Goal: Information Seeking & Learning: Learn about a topic

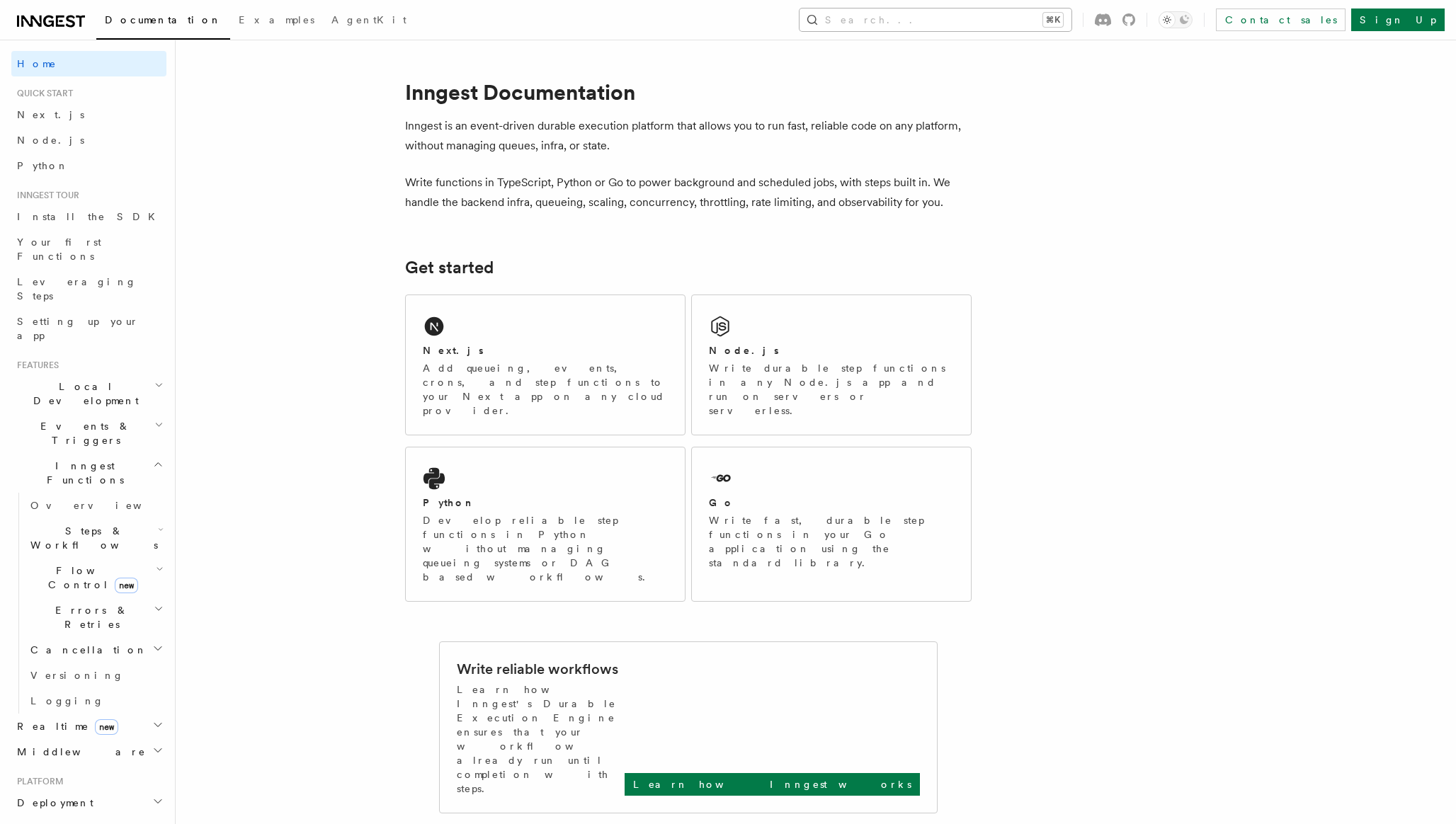
click at [961, 23] on button "Search... ⌘K" at bounding box center [935, 20] width 272 height 23
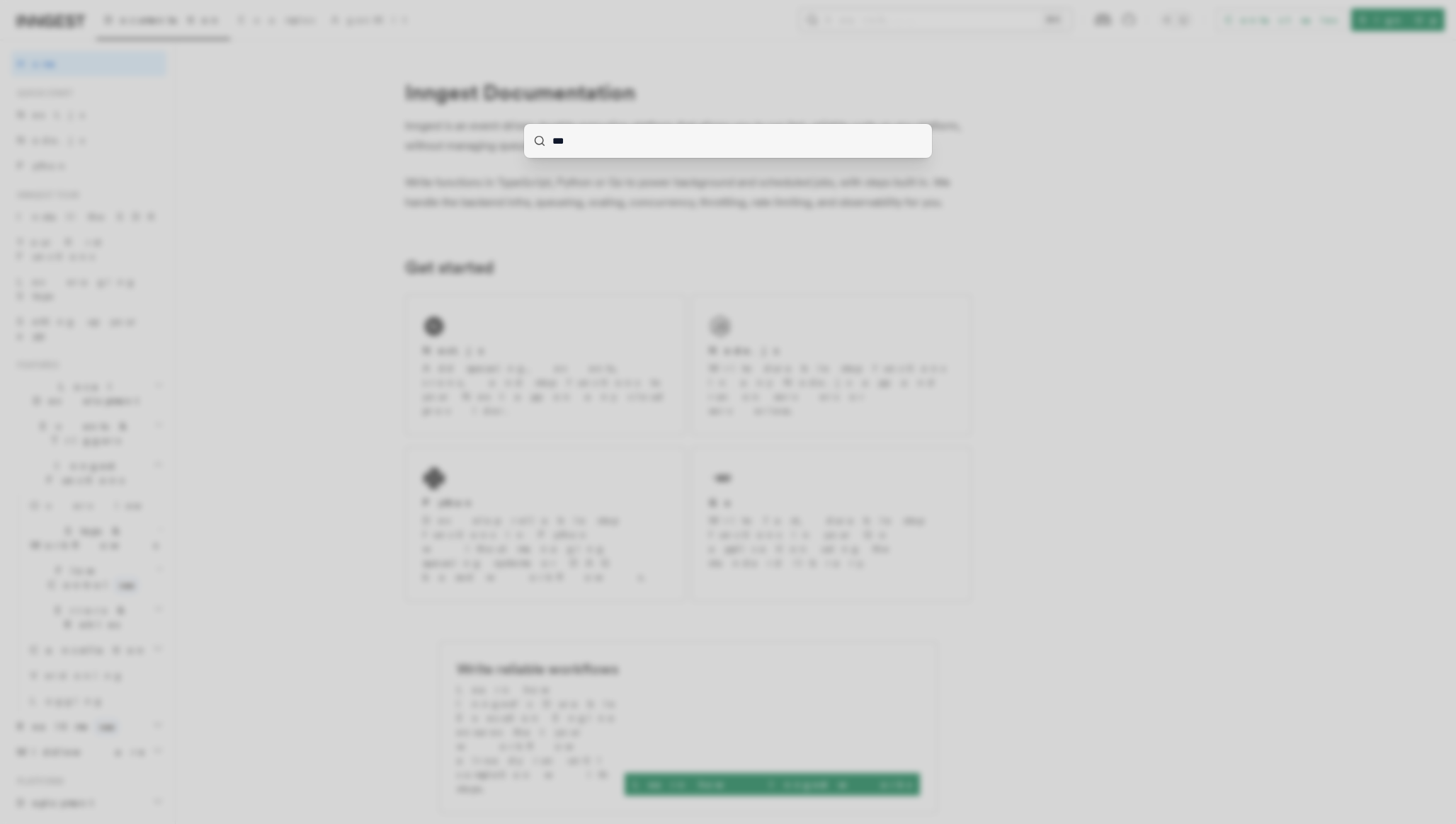
type input "****"
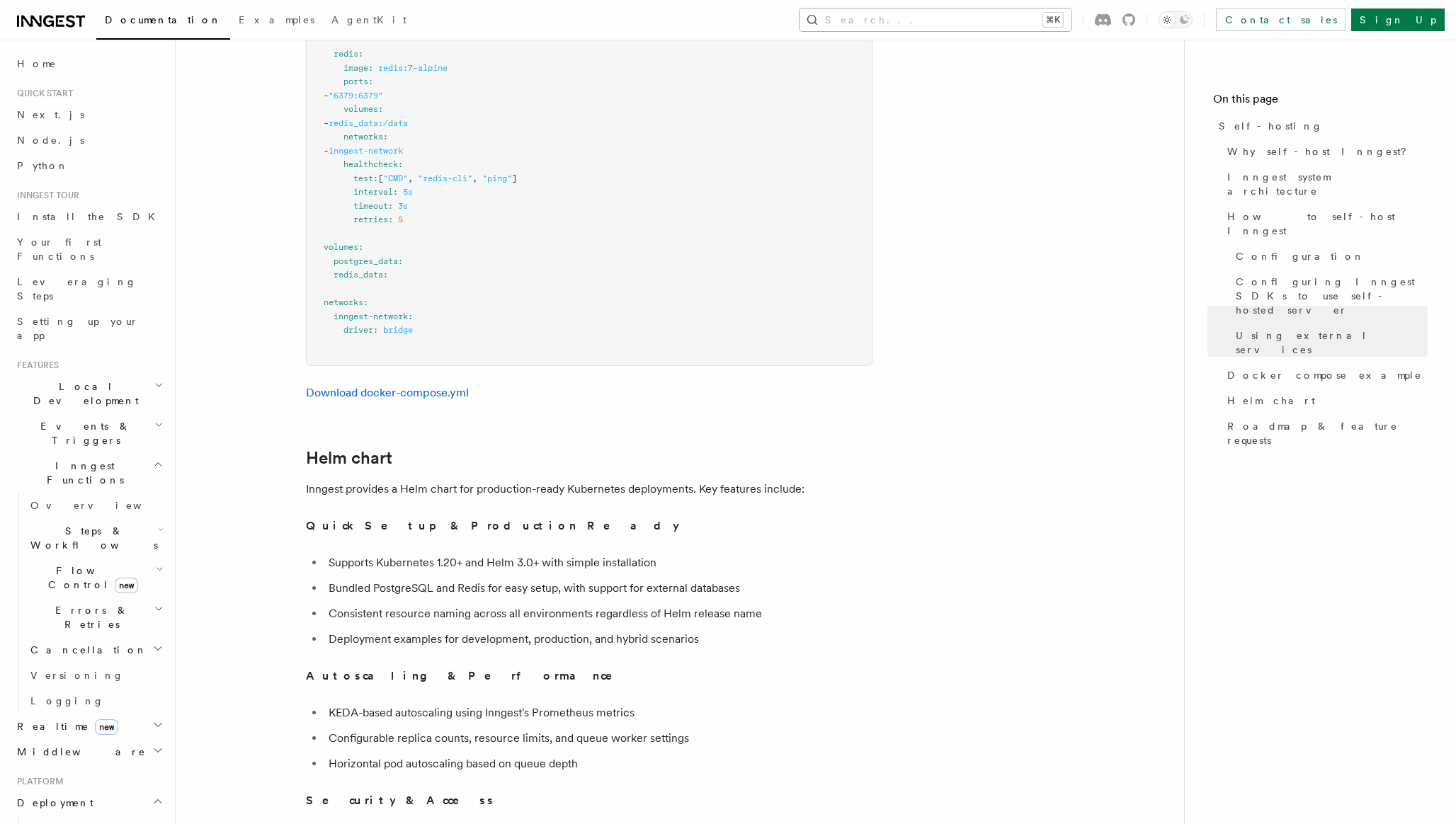
scroll to position [4484, 0]
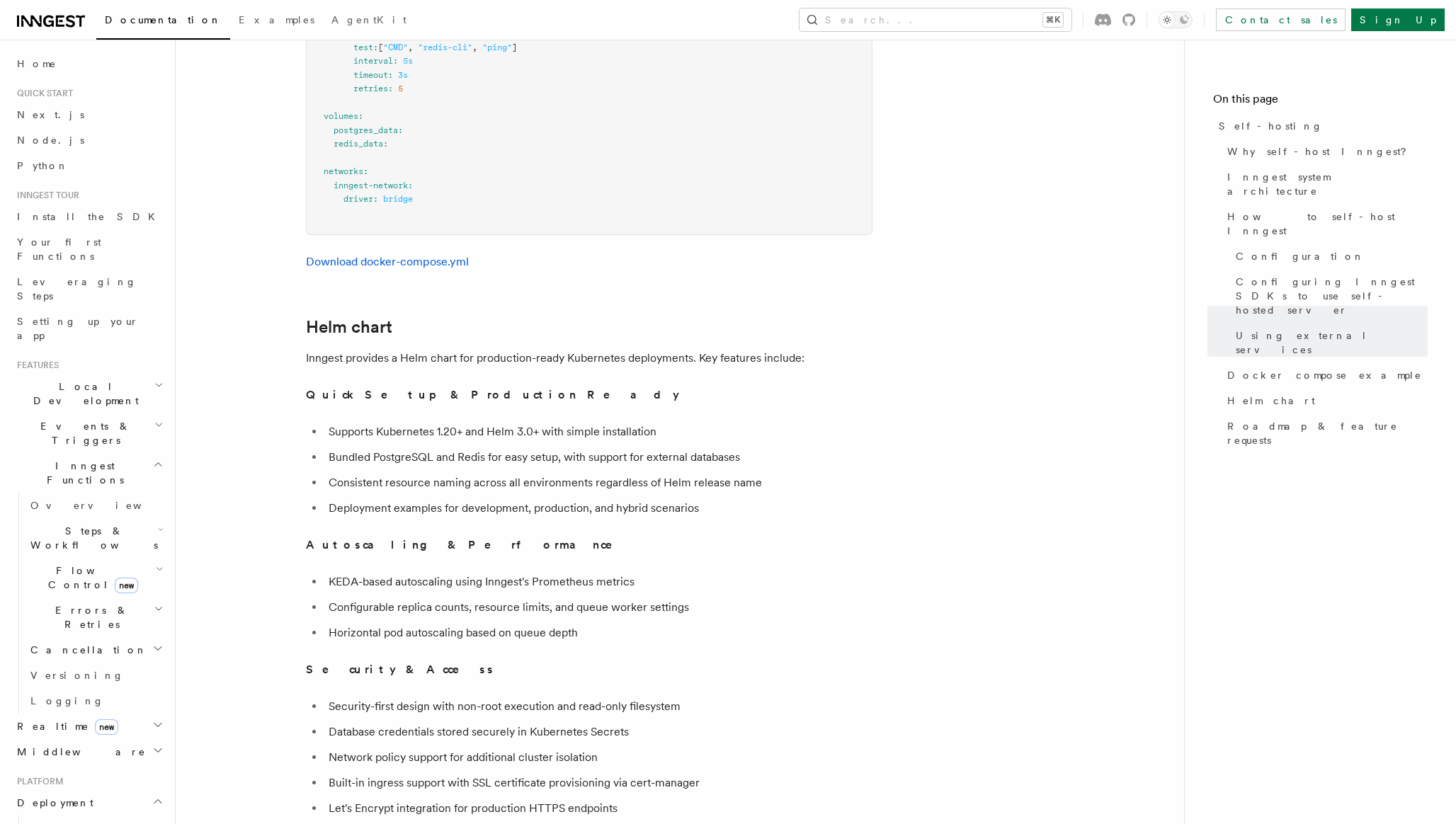
scroll to position [4638, 0]
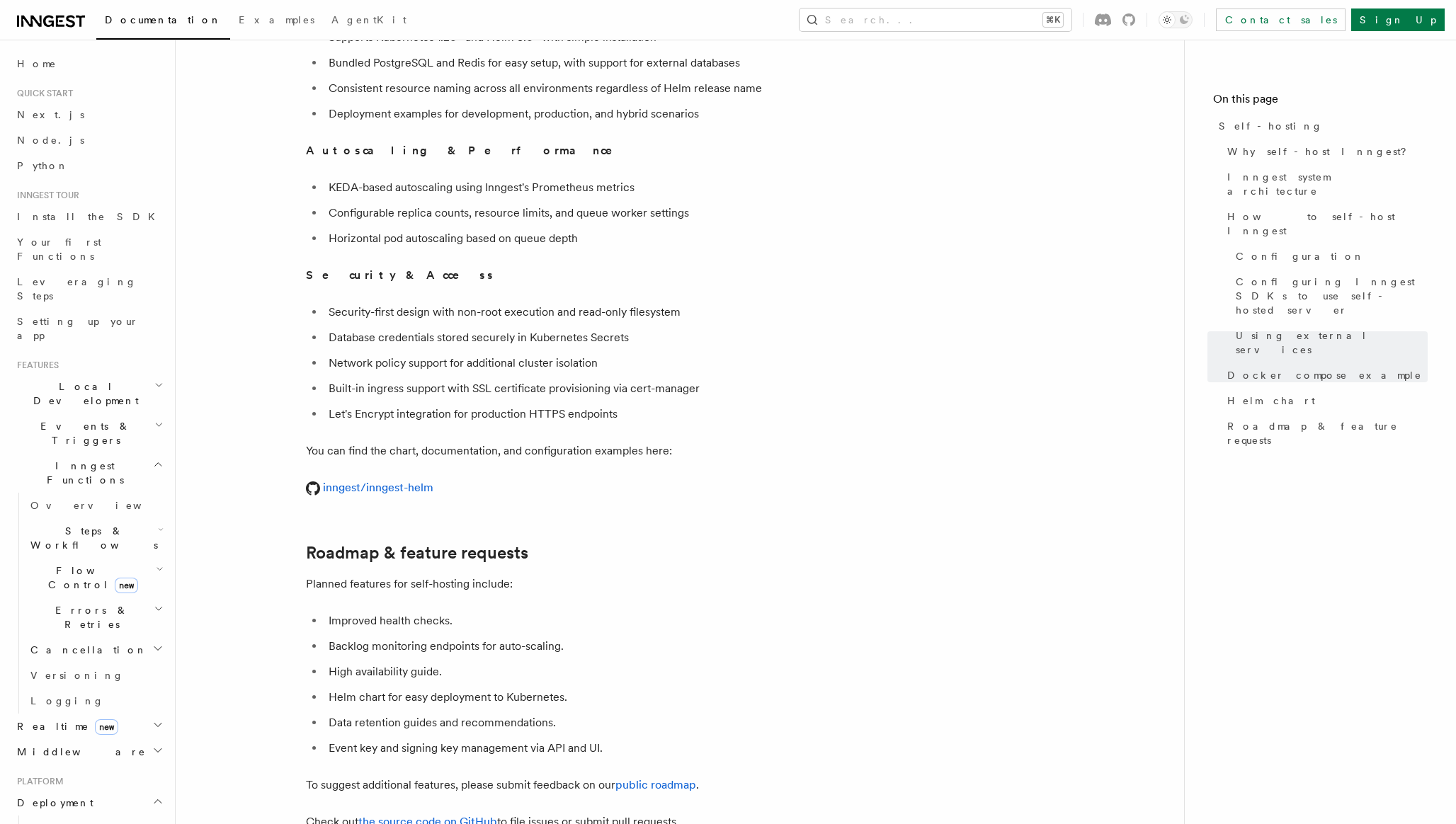
scroll to position [4898, 0]
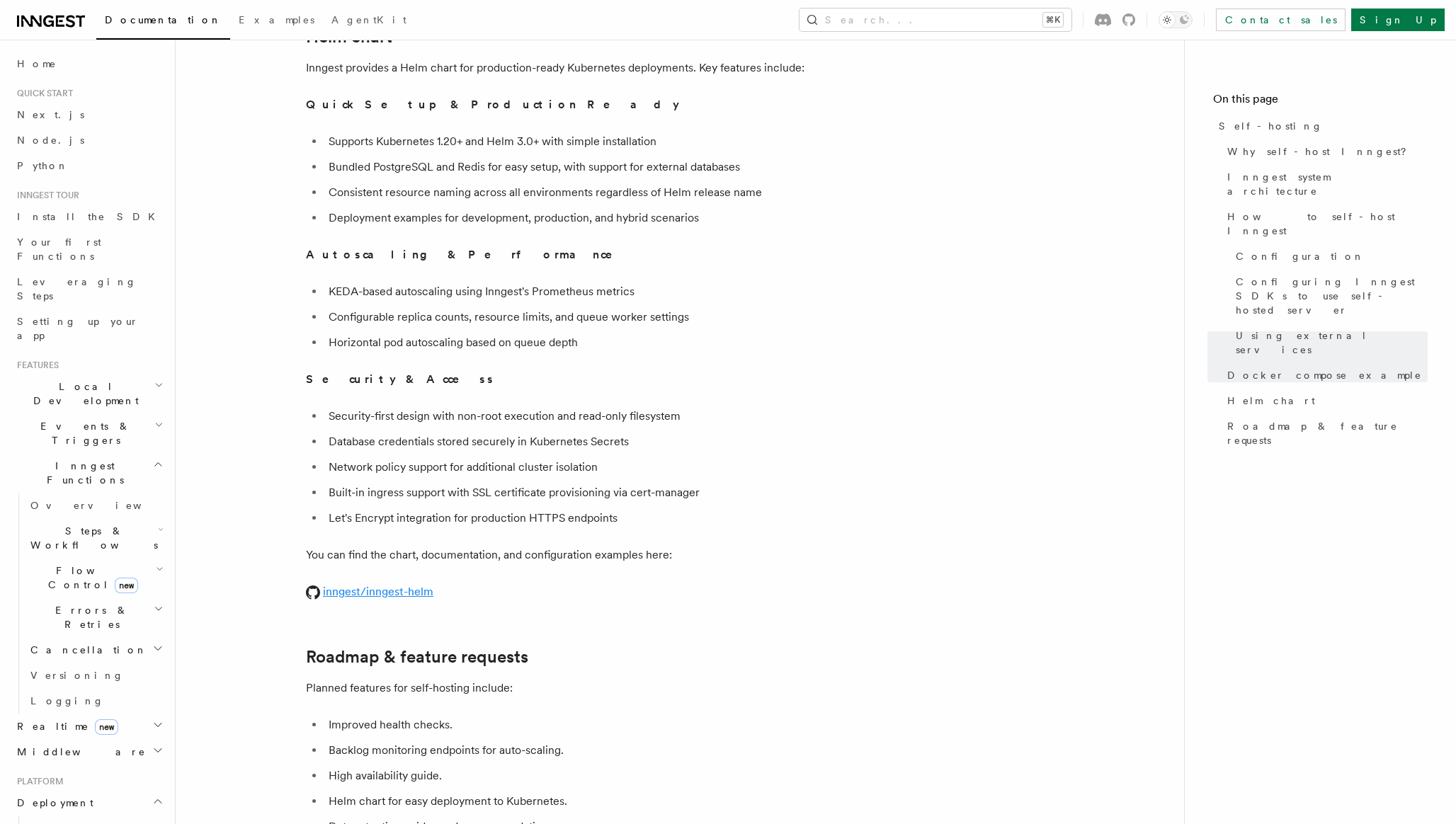
click at [360, 585] on link "inngest/inngest-helm" at bounding box center [369, 592] width 128 height 13
